Goal: Navigation & Orientation: Find specific page/section

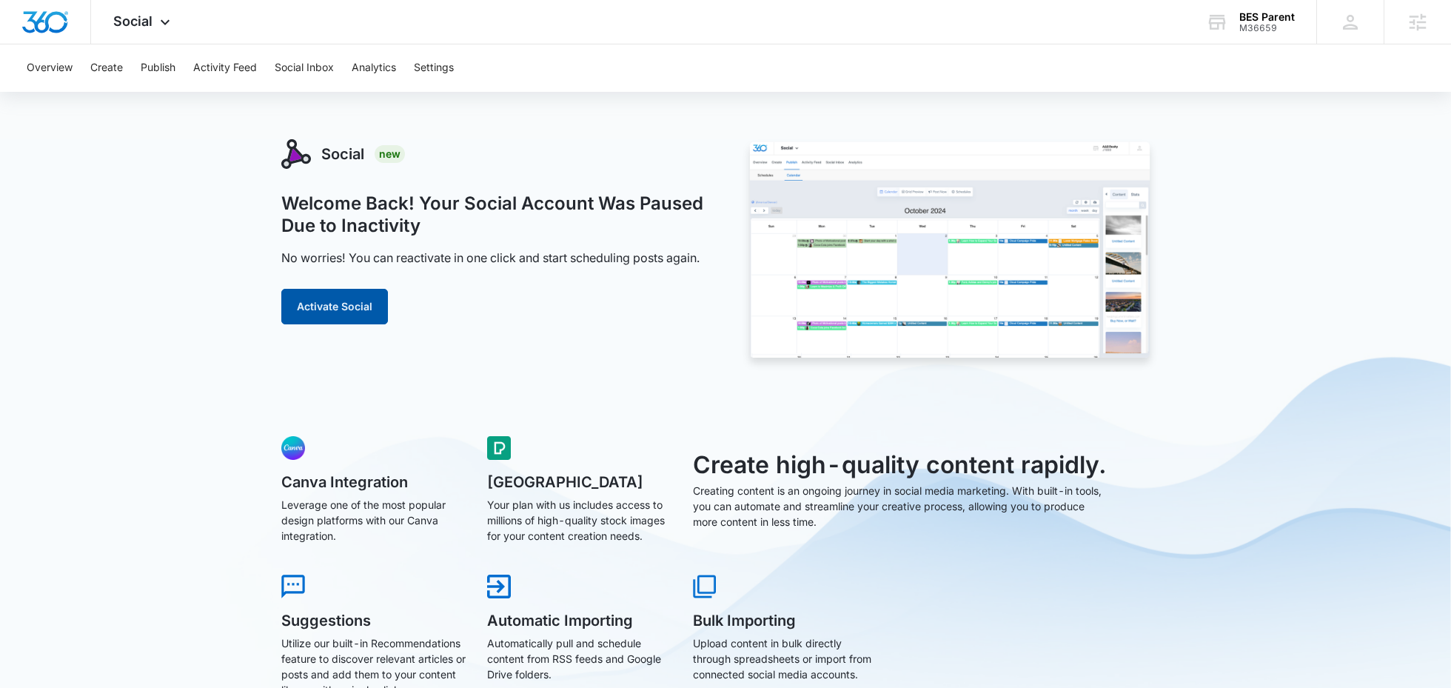
click at [364, 306] on button "Activate Social" at bounding box center [334, 307] width 107 height 36
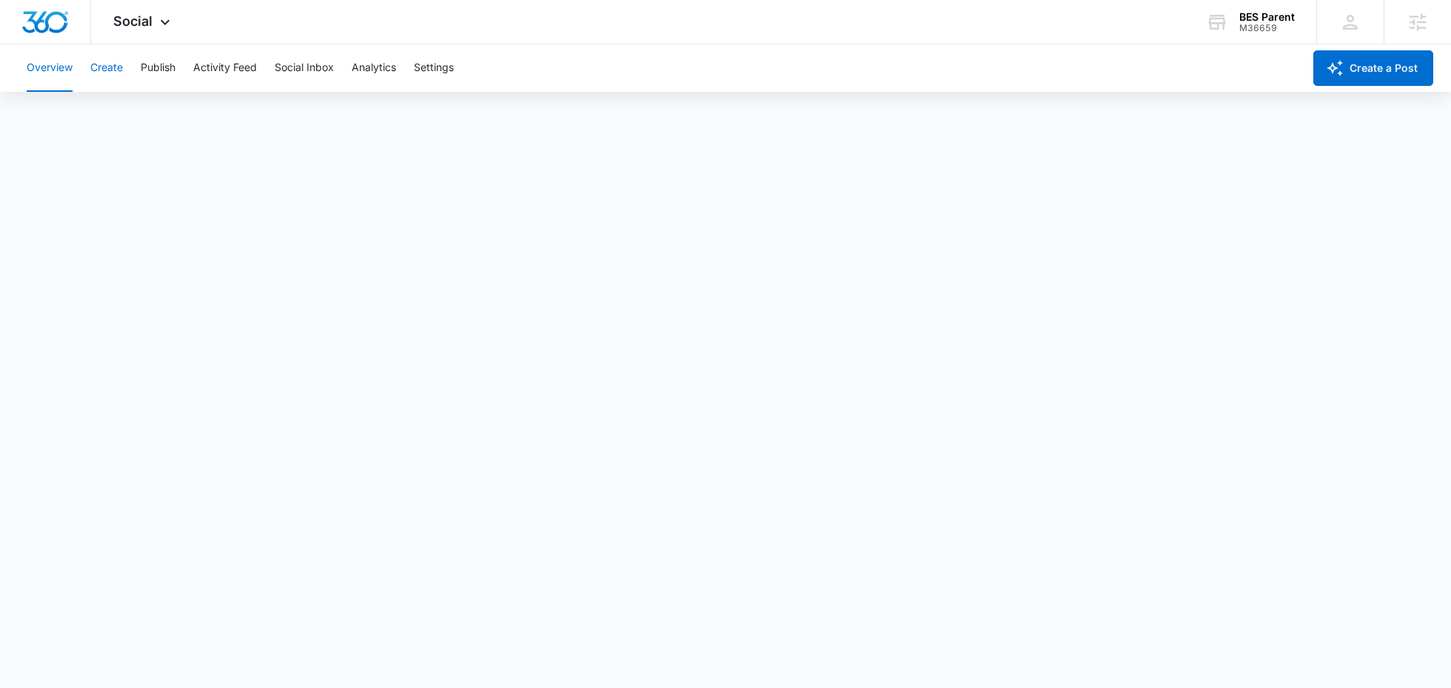
click at [108, 73] on button "Create" at bounding box center [106, 67] width 33 height 47
click at [153, 58] on button "Publish" at bounding box center [158, 67] width 35 height 47
click at [121, 107] on button "Schedules" at bounding box center [113, 113] width 50 height 41
click at [91, 75] on button "Create" at bounding box center [106, 67] width 33 height 47
click at [164, 67] on button "Publish" at bounding box center [158, 67] width 35 height 47
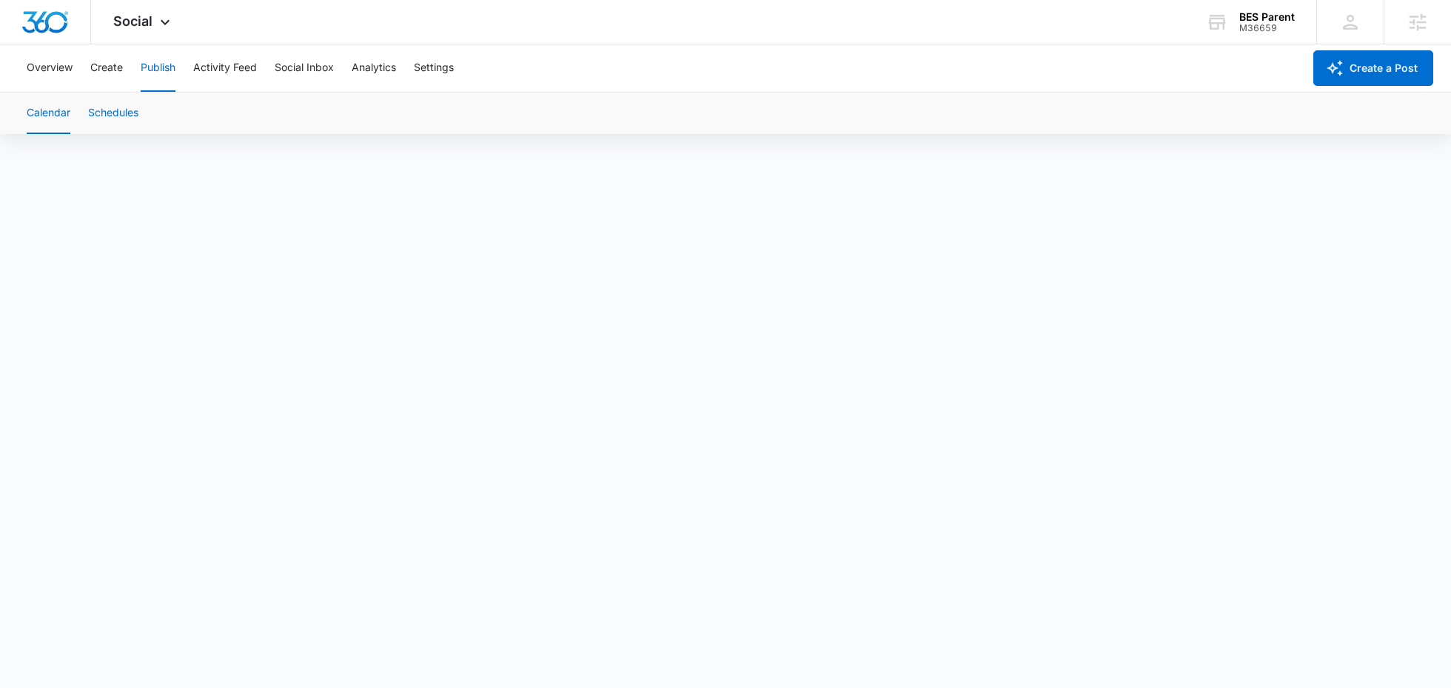
click at [133, 131] on button "Schedules" at bounding box center [113, 113] width 50 height 41
click at [103, 67] on button "Create" at bounding box center [106, 67] width 33 height 47
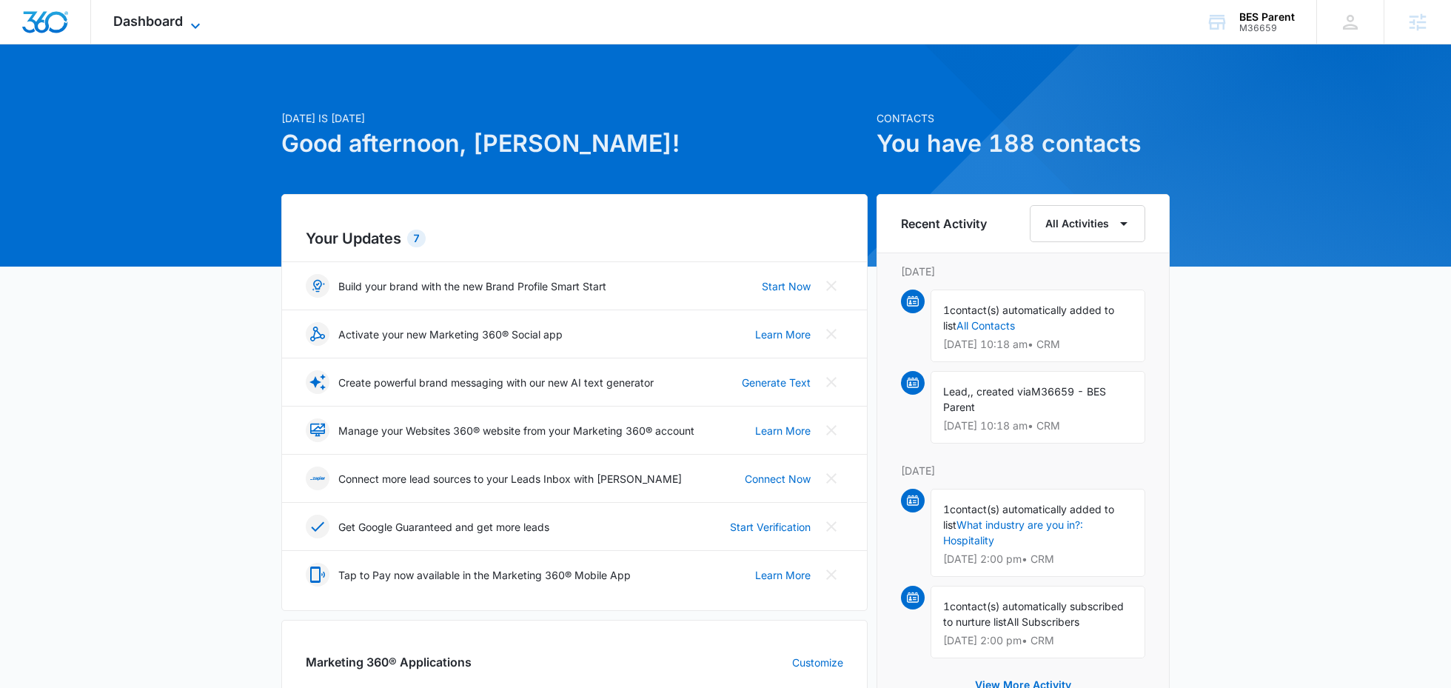
click at [191, 17] on icon at bounding box center [196, 26] width 18 height 18
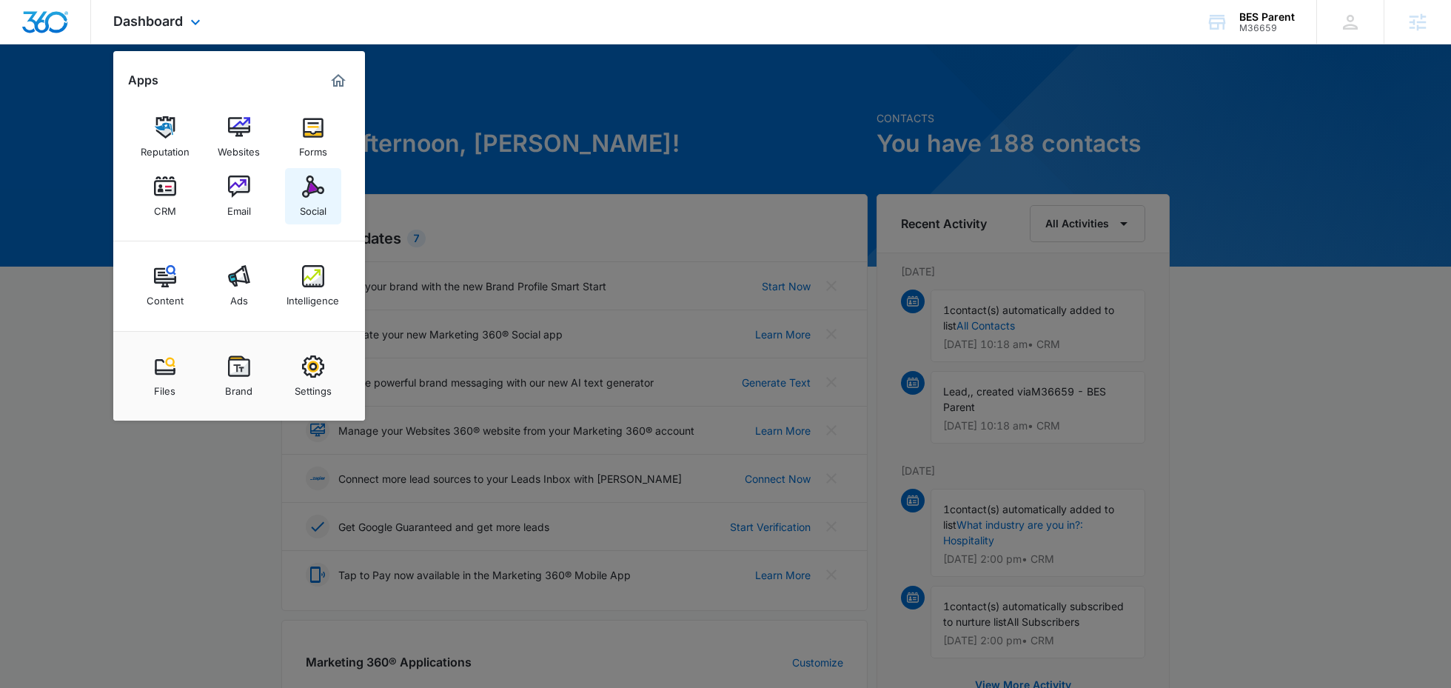
click at [305, 203] on div "Social" at bounding box center [313, 207] width 27 height 19
